Goal: Book appointment/travel/reservation

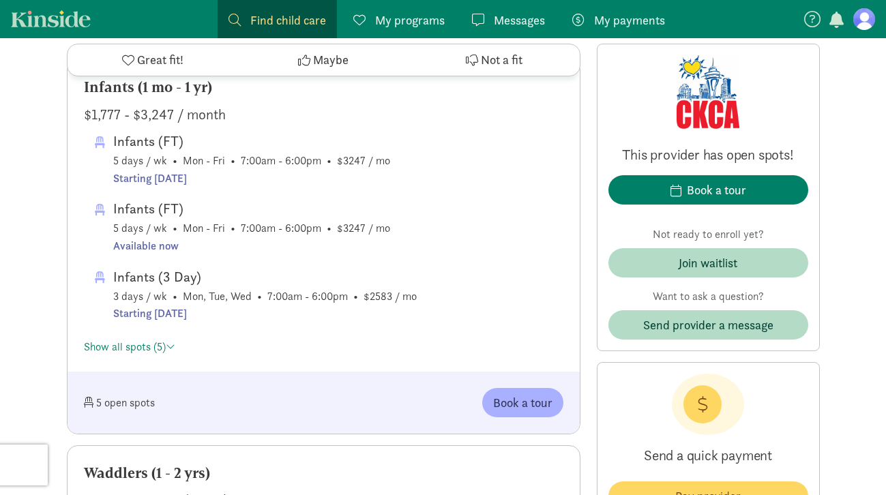
scroll to position [737, 0]
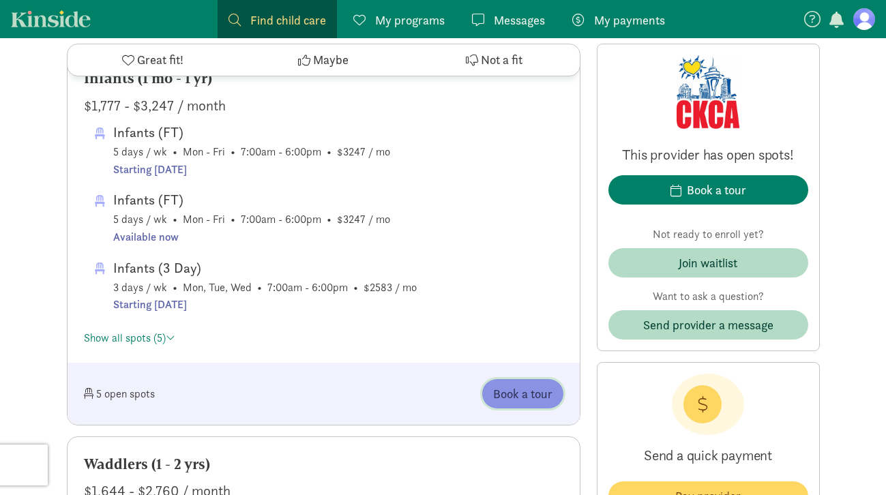
click at [526, 399] on span "Book a tour" at bounding box center [522, 393] width 59 height 18
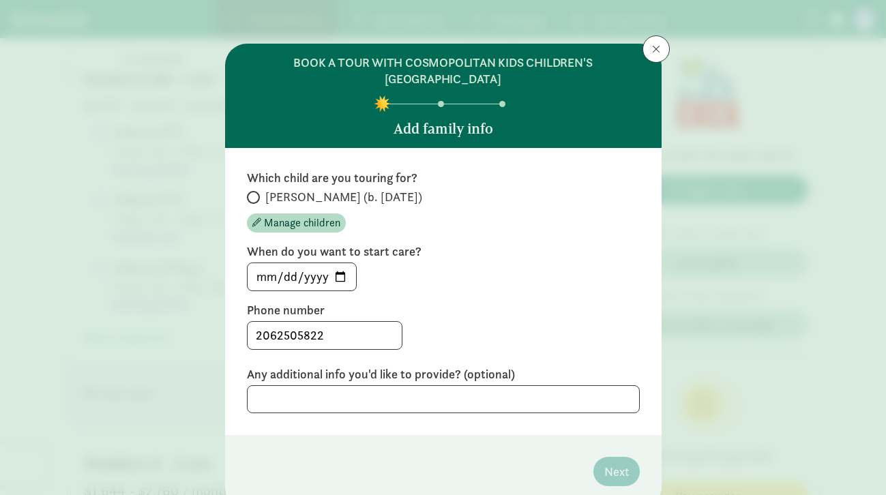
click at [301, 196] on span "[PERSON_NAME] (b. [DATE])" at bounding box center [343, 197] width 157 height 16
click at [256, 196] on input "[PERSON_NAME] (b. [DATE])" at bounding box center [251, 197] width 9 height 9
radio input "true"
click at [340, 276] on input "[DATE]" at bounding box center [301, 276] width 108 height 27
type input "[DATE]"
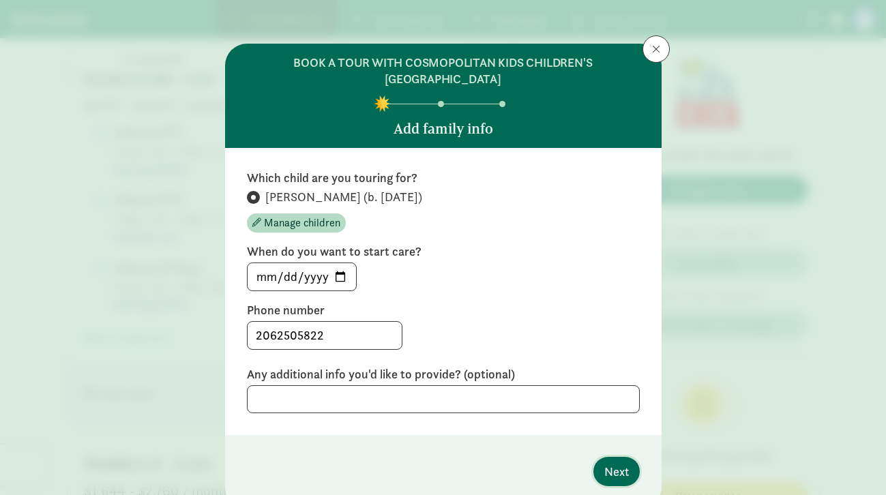
click at [618, 466] on span "Next" at bounding box center [616, 471] width 25 height 18
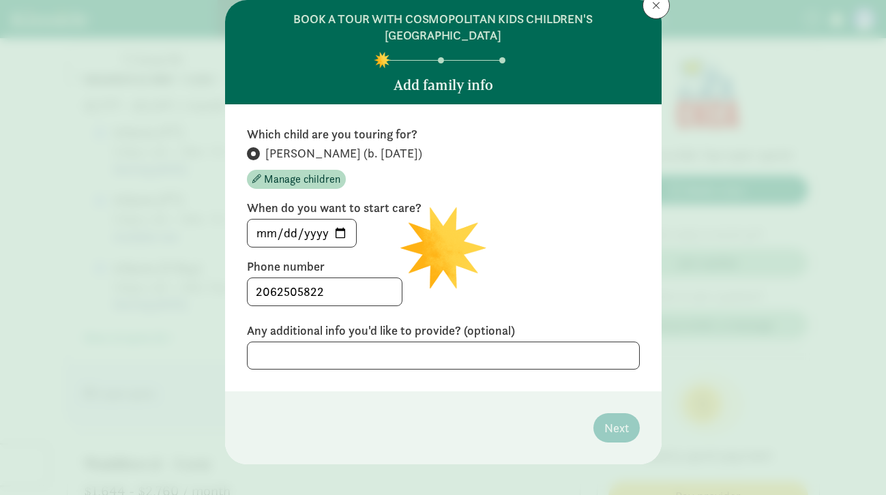
scroll to position [48, 0]
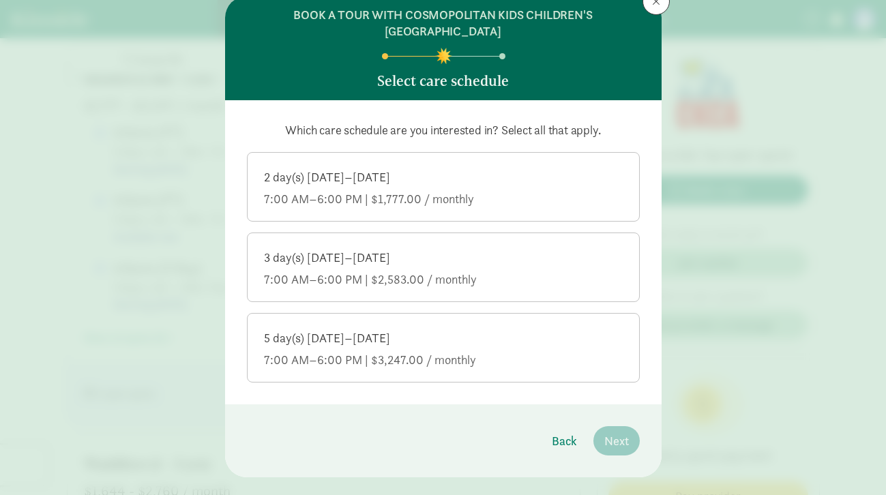
click at [492, 361] on div "7:00 AM–6:00 PM | $3,247.00 / monthly" at bounding box center [443, 360] width 359 height 16
click at [0, 0] on input "5 day(s) [DATE]–[DATE] 7:00 AM–6:00 PM | $3,247.00 / monthly" at bounding box center [0, 0] width 0 height 0
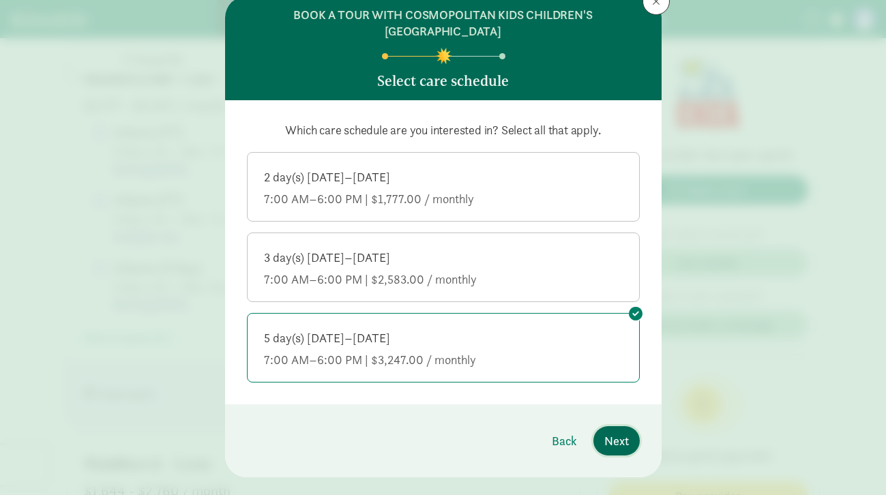
click at [595, 439] on button "Next" at bounding box center [616, 440] width 46 height 29
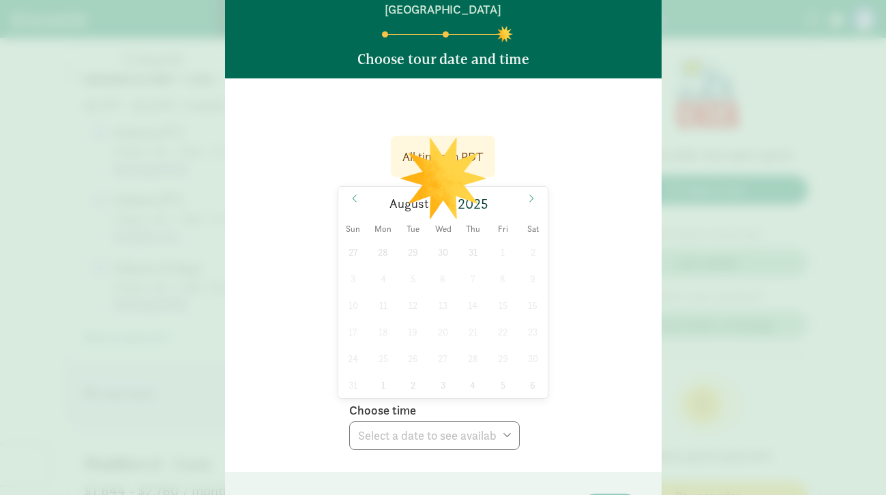
scroll to position [123, 0]
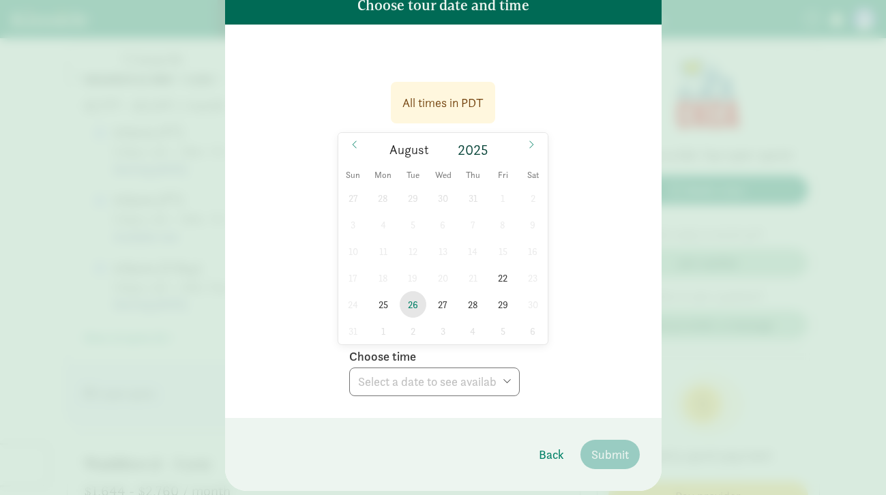
click at [415, 305] on span "26" at bounding box center [412, 304] width 27 height 27
click at [405, 427] on footer "Back Submit" at bounding box center [443, 454] width 436 height 73
click at [405, 395] on select "Choose time 10:30 AM 11:45 AM 03:00 PM" at bounding box center [434, 381] width 170 height 29
select select "[DATE]T11:45:00.000-07:00"
click at [454, 381] on select "Choose time 10:30 AM 11:45 AM 03:00 PM" at bounding box center [434, 381] width 170 height 29
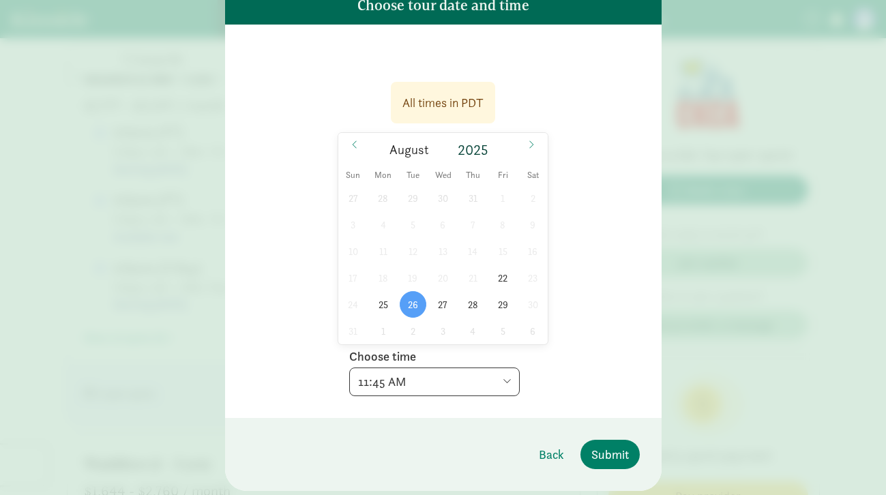
click at [508, 382] on select "Choose time 10:30 AM 11:45 AM 03:00 PM" at bounding box center [434, 381] width 170 height 29
click at [603, 453] on span "Submit" at bounding box center [609, 454] width 37 height 18
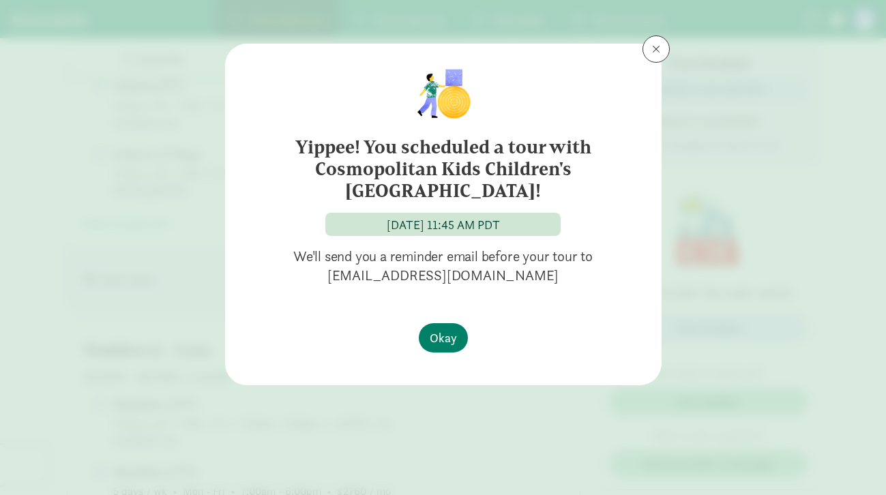
scroll to position [875, 0]
click at [439, 342] on span "Okay" at bounding box center [442, 338] width 27 height 18
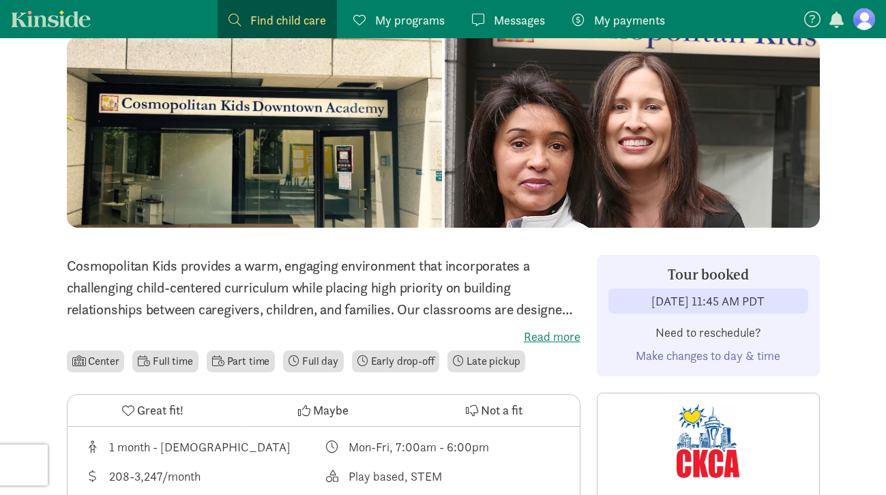
scroll to position [0, 0]
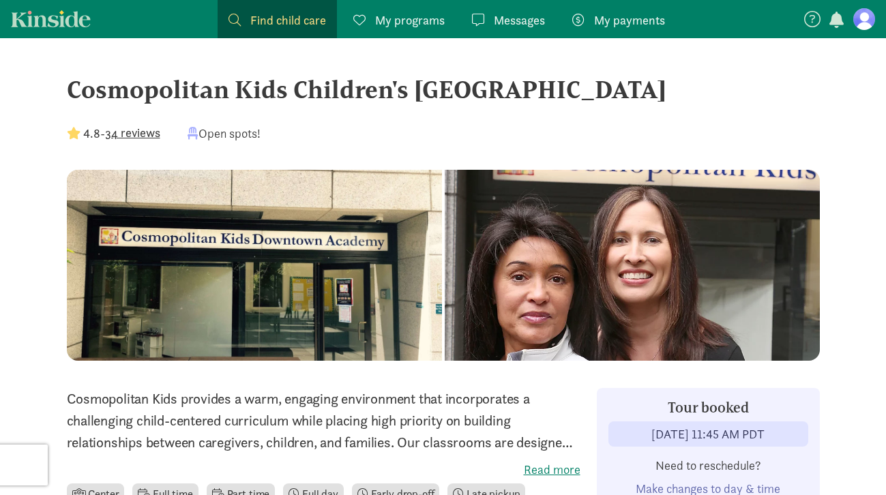
click at [126, 83] on div "Cosmopolitan Kids Children's [GEOGRAPHIC_DATA]" at bounding box center [443, 89] width 753 height 37
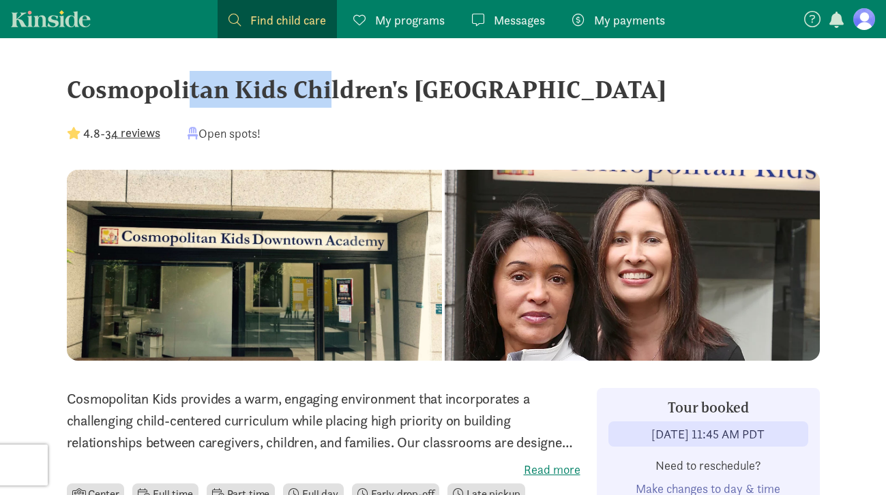
click at [126, 83] on div "Cosmopolitan Kids Children's [GEOGRAPHIC_DATA]" at bounding box center [443, 89] width 753 height 37
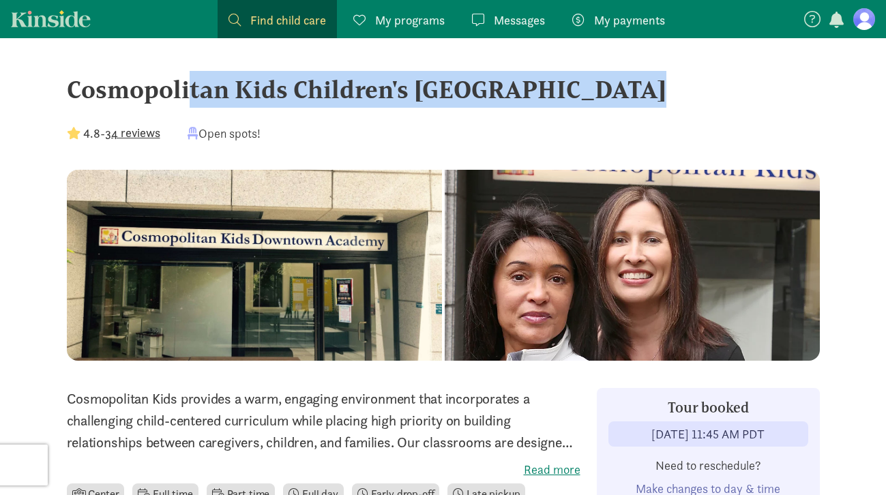
click at [126, 83] on div "Cosmopolitan Kids Children's [GEOGRAPHIC_DATA]" at bounding box center [443, 89] width 753 height 37
copy div "Cosmopolitan Kids Children's [GEOGRAPHIC_DATA]"
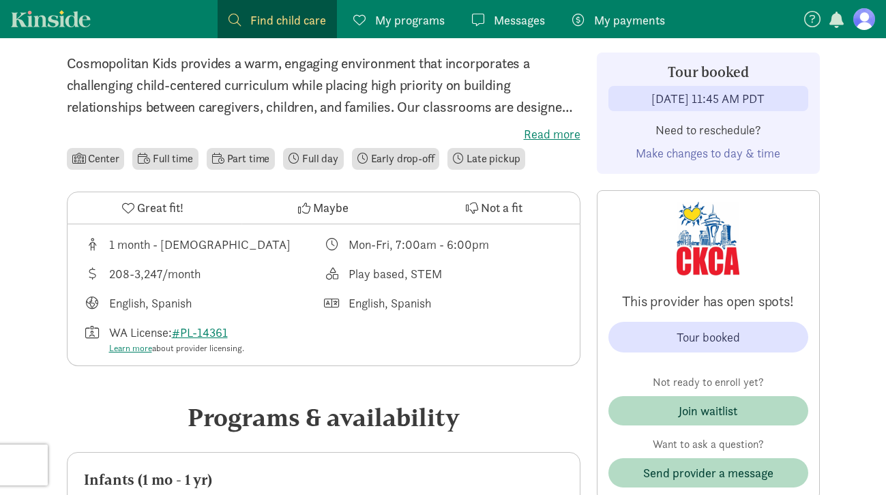
scroll to position [336, 0]
click at [684, 425] on div "Join waitlist" at bounding box center [708, 415] width 200 height 40
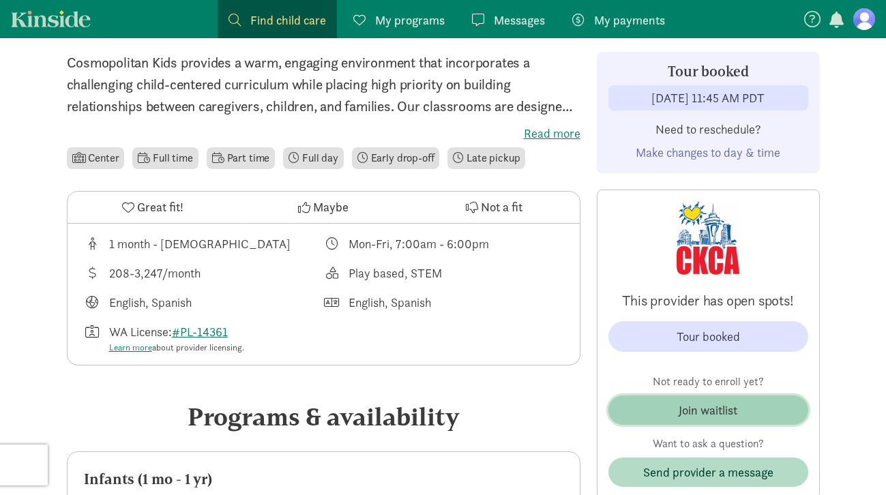
click at [684, 415] on div "Join waitlist" at bounding box center [707, 410] width 59 height 18
